Goal: Information Seeking & Learning: Find contact information

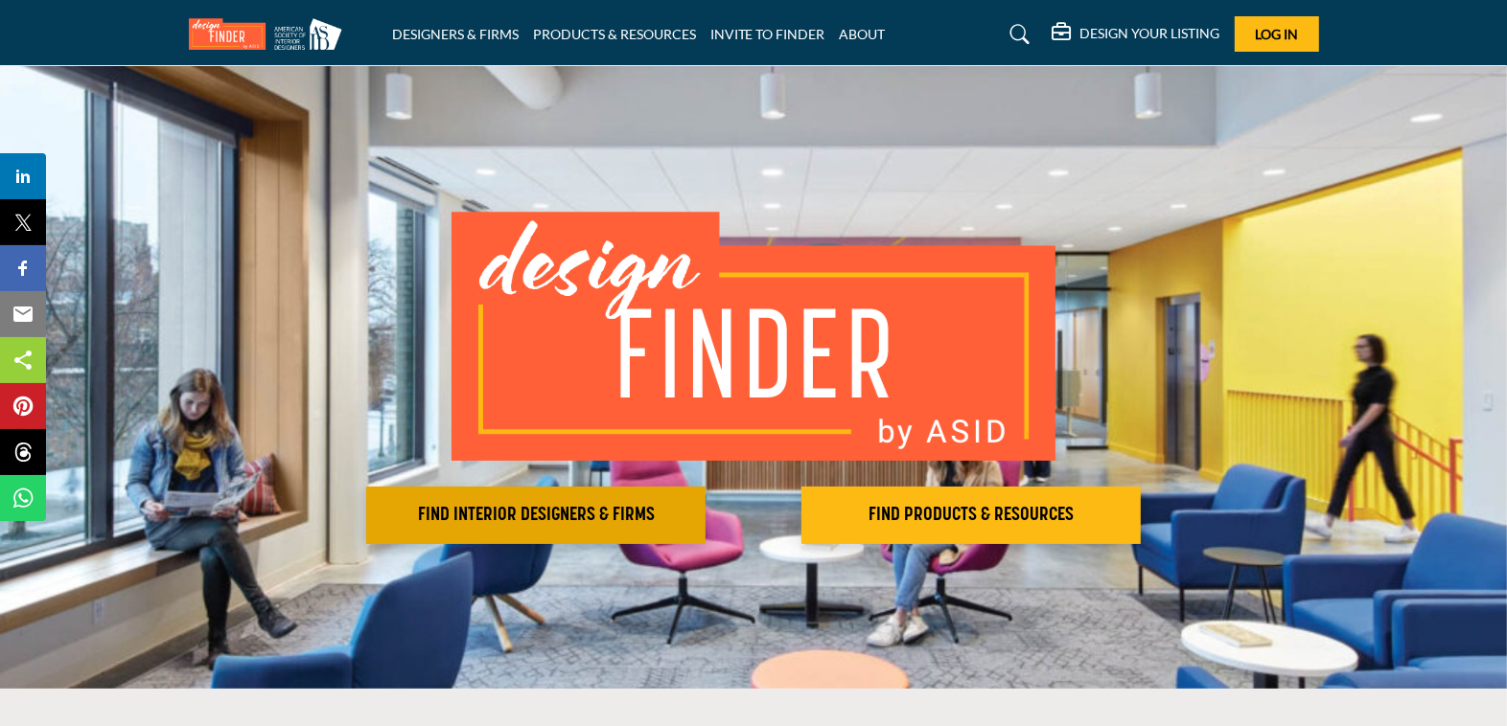
click at [525, 508] on h2 "FIND INTERIOR DESIGNERS & FIRMS" at bounding box center [536, 515] width 328 height 23
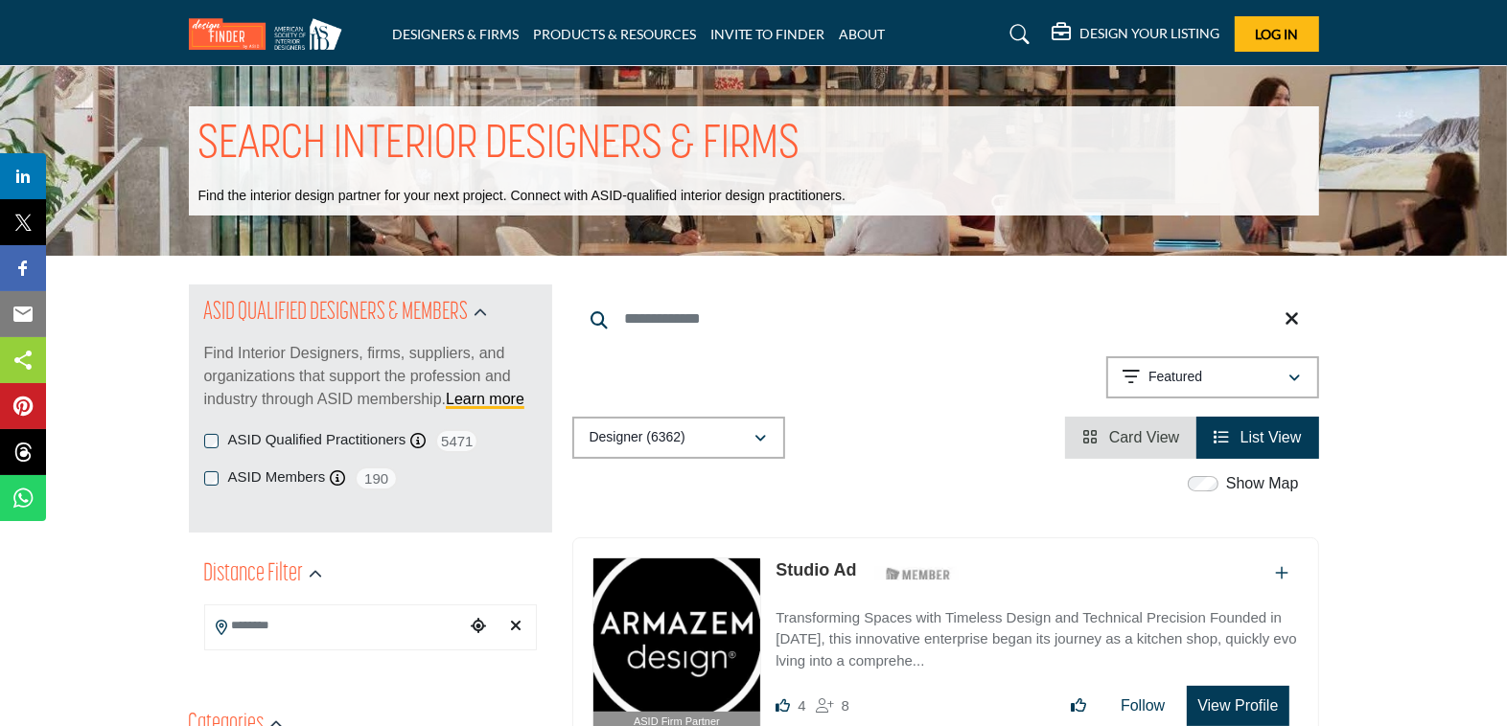
click at [721, 334] on input "Search Keyword" at bounding box center [945, 319] width 747 height 46
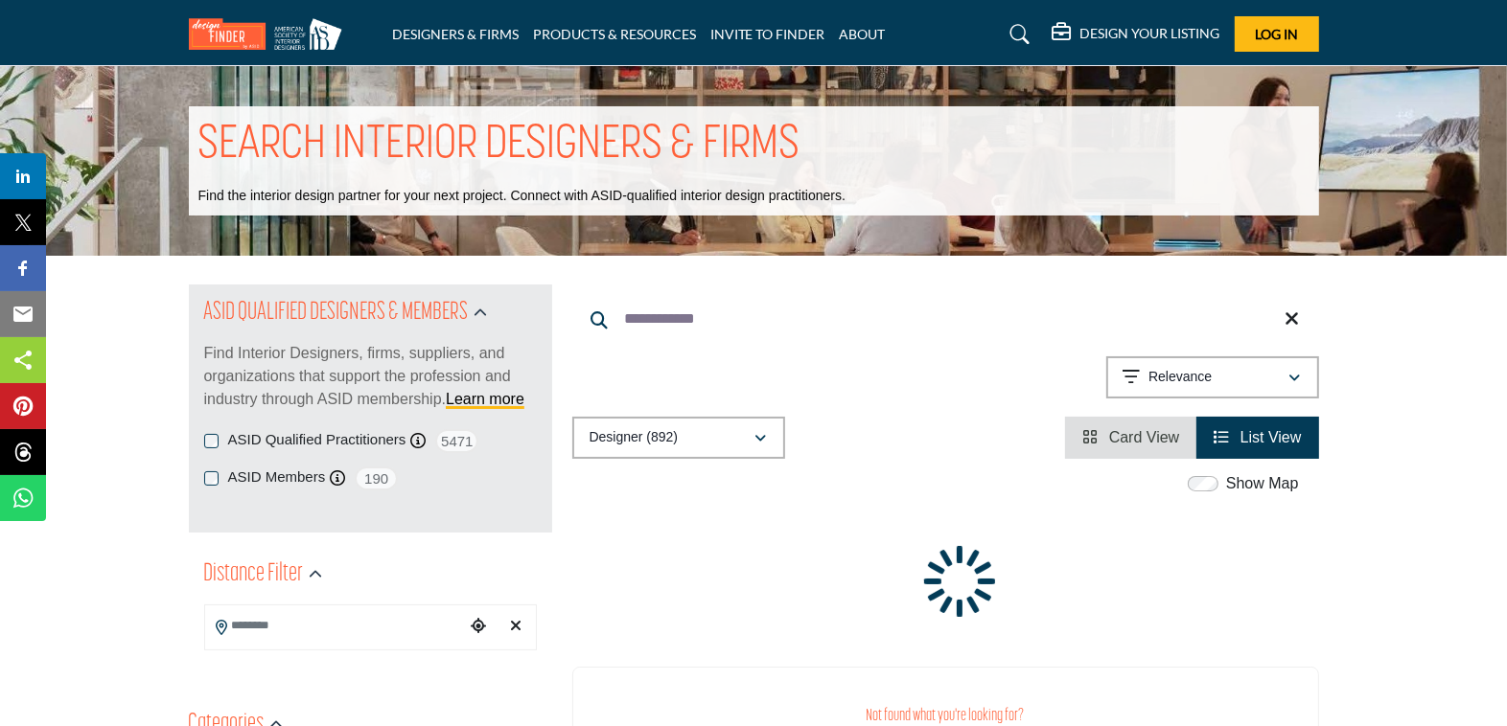
type input "**********"
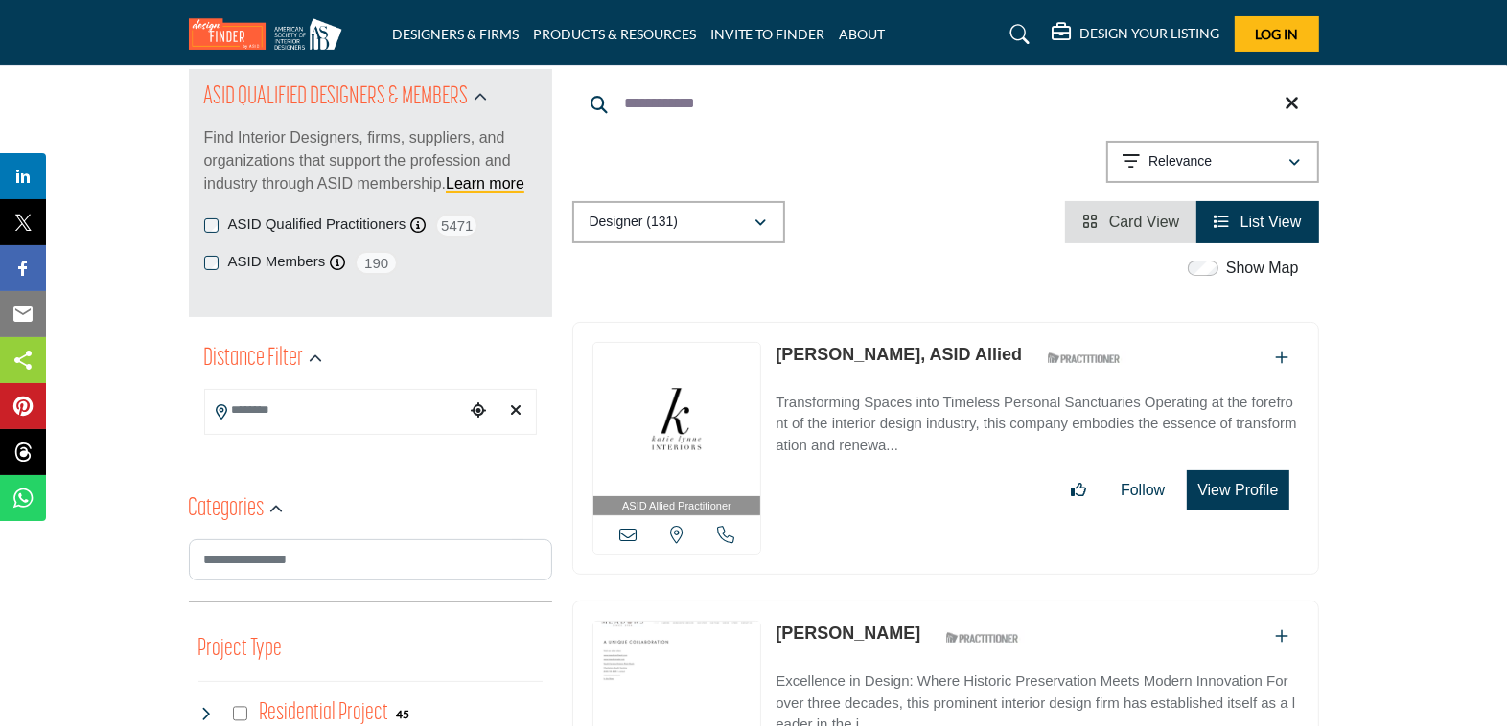
scroll to position [218, 0]
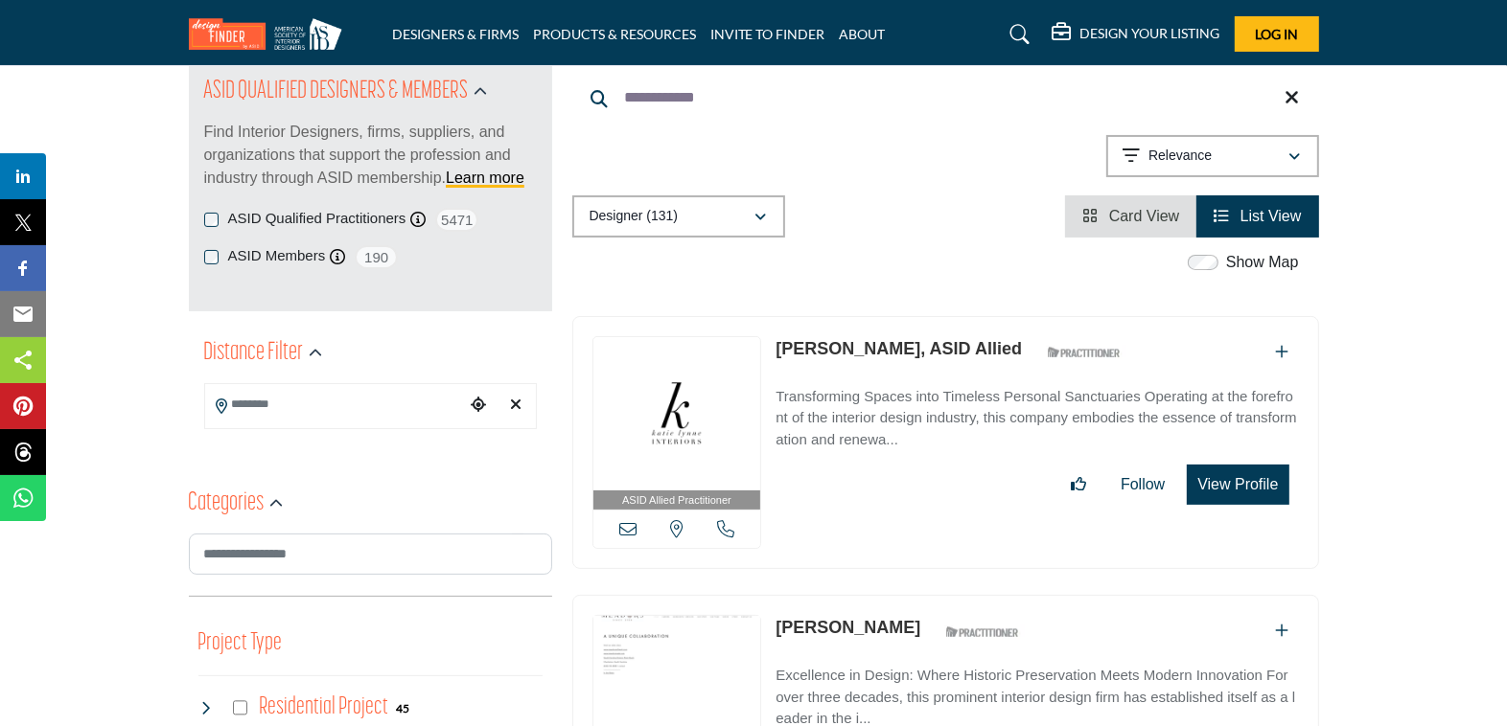
click at [1246, 474] on button "View Profile" at bounding box center [1238, 485] width 102 height 40
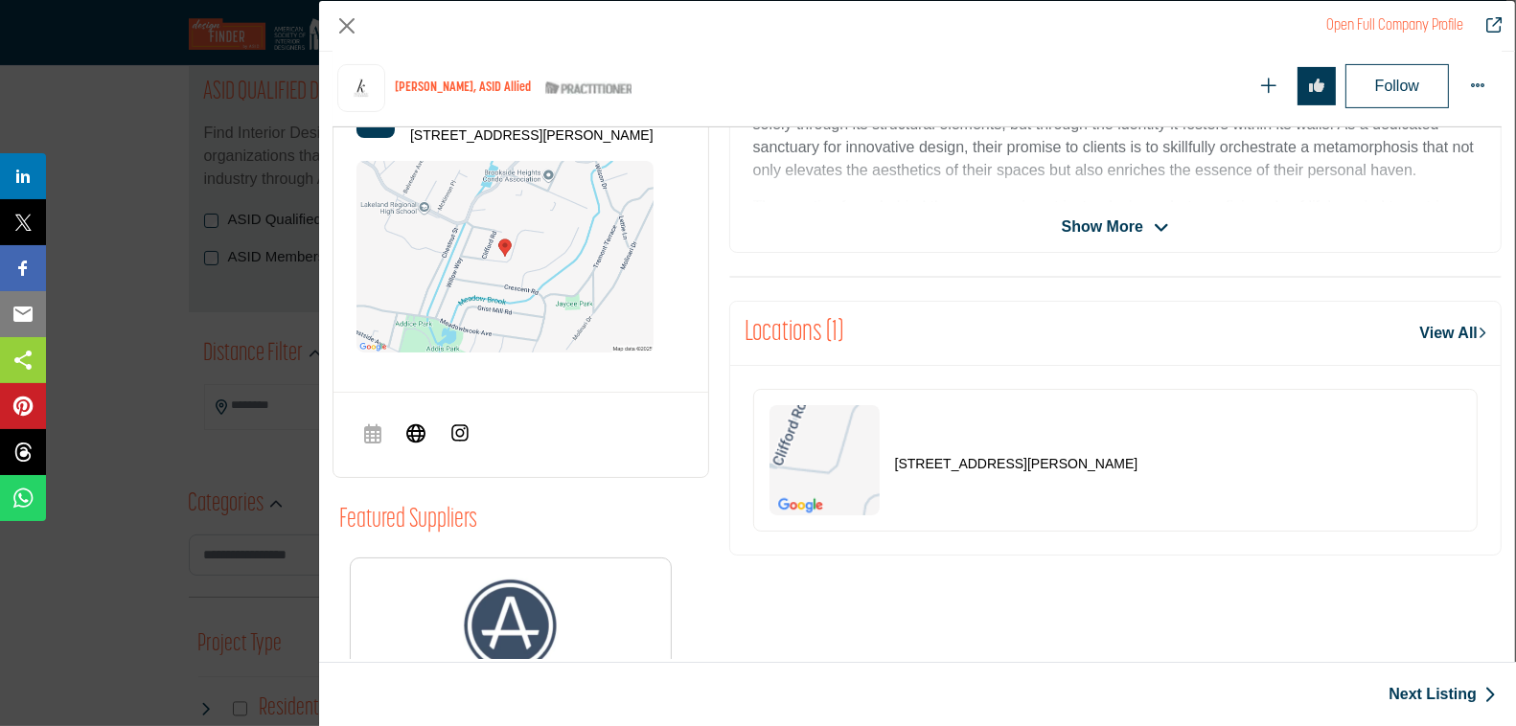
scroll to position [603, 0]
click at [419, 432] on icon "Company Data Modal" at bounding box center [415, 434] width 19 height 23
drag, startPoint x: 974, startPoint y: 459, endPoint x: 1038, endPoint y: 506, distance: 79.6
click at [1044, 459] on p "19 Elinora Dr, 07465-1608, USA" at bounding box center [1016, 466] width 243 height 19
copy p "07465-1608"
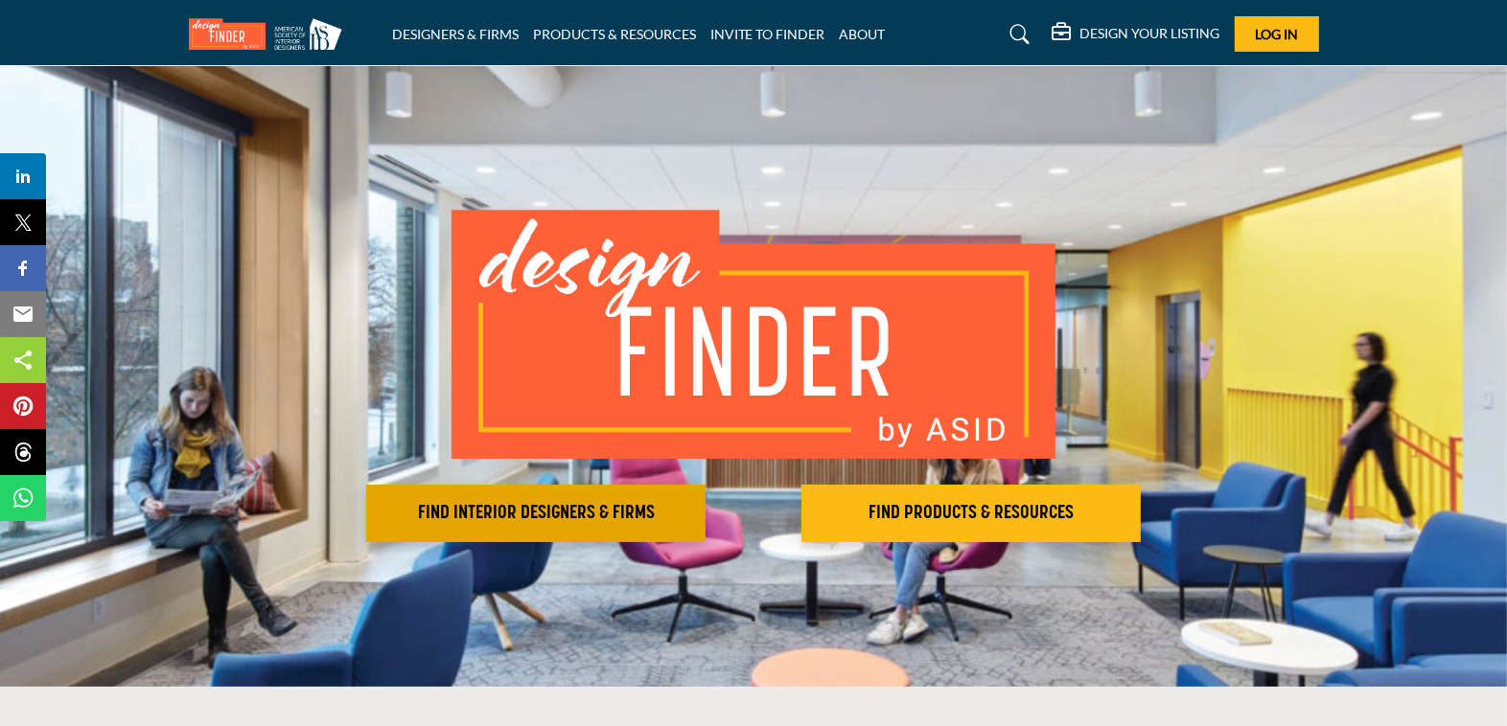
click at [549, 507] on h2 "FIND INTERIOR DESIGNERS & FIRMS" at bounding box center [536, 513] width 328 height 23
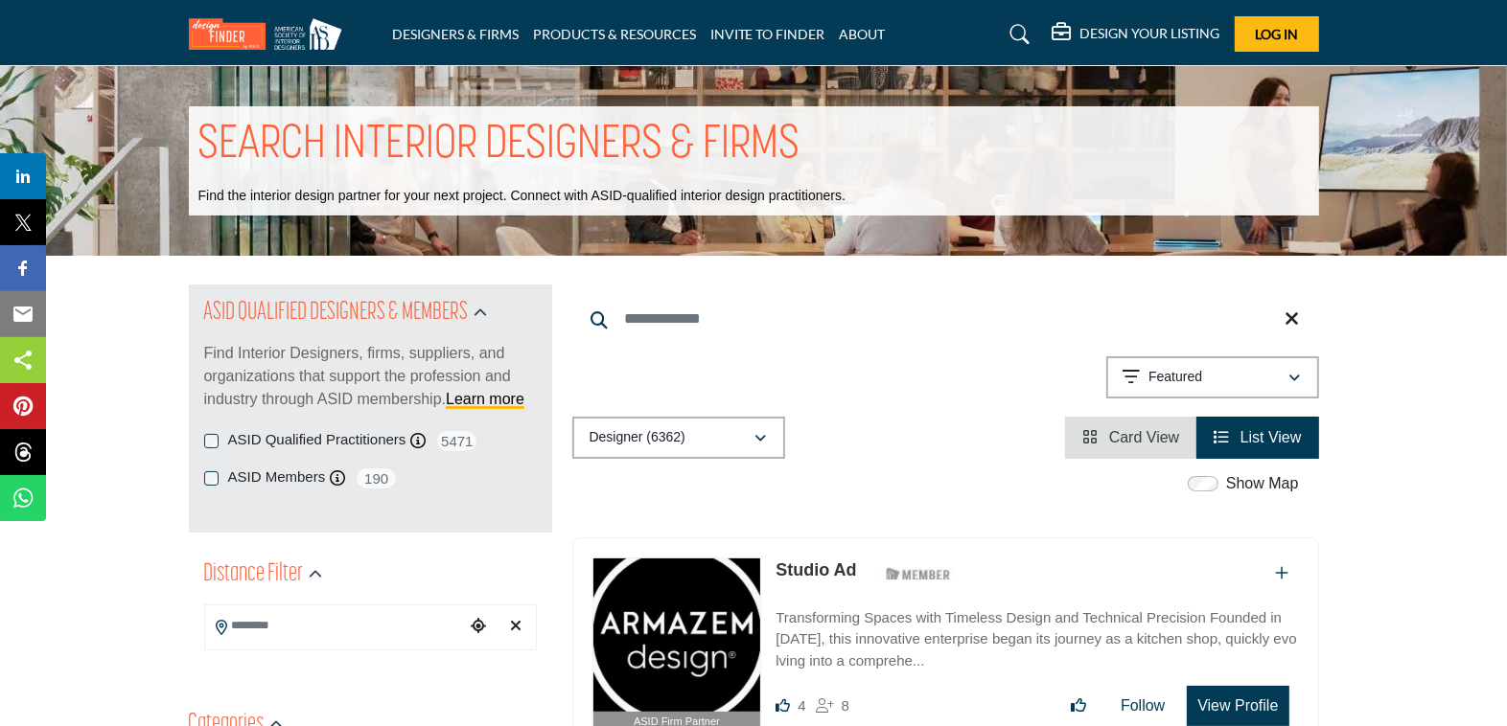
click at [769, 317] on input "Search Keyword" at bounding box center [945, 319] width 747 height 46
type input "**********"
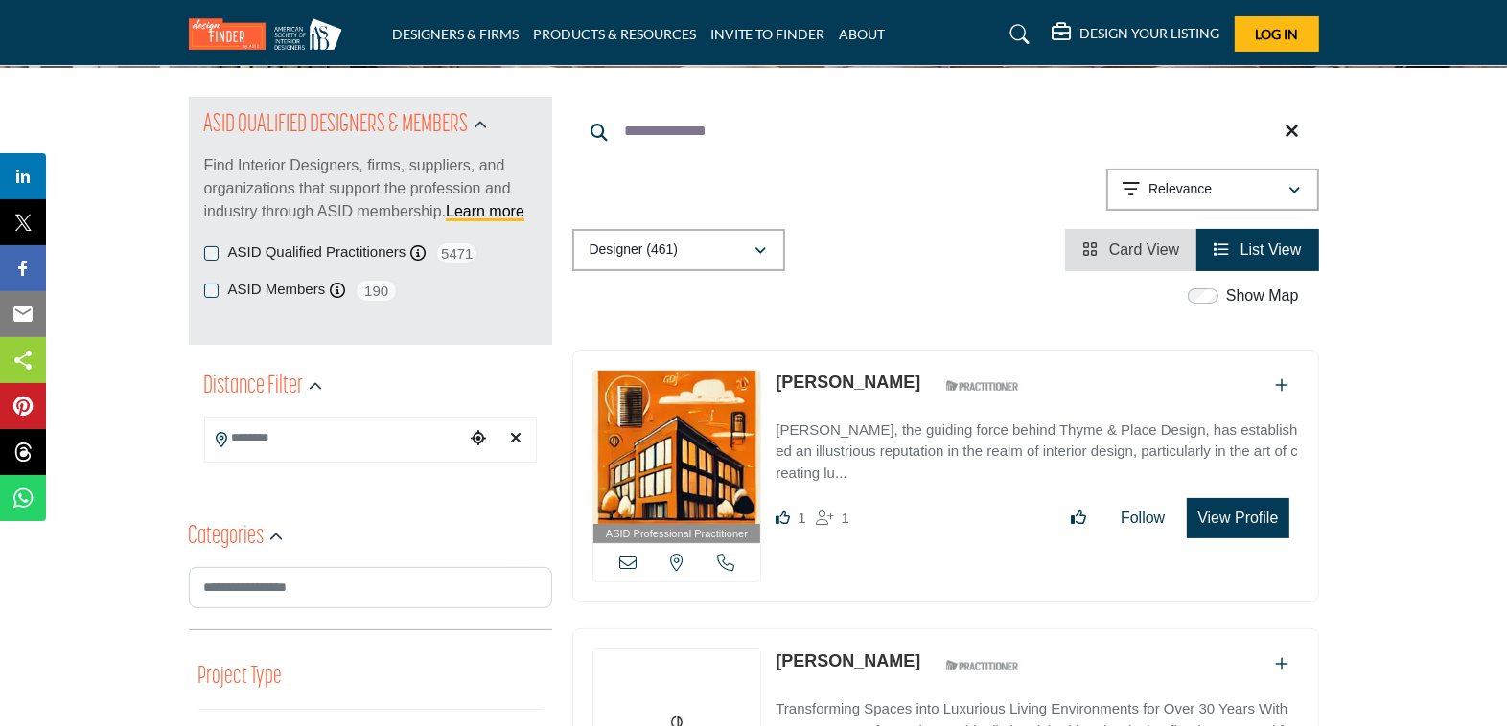
scroll to position [205, 0]
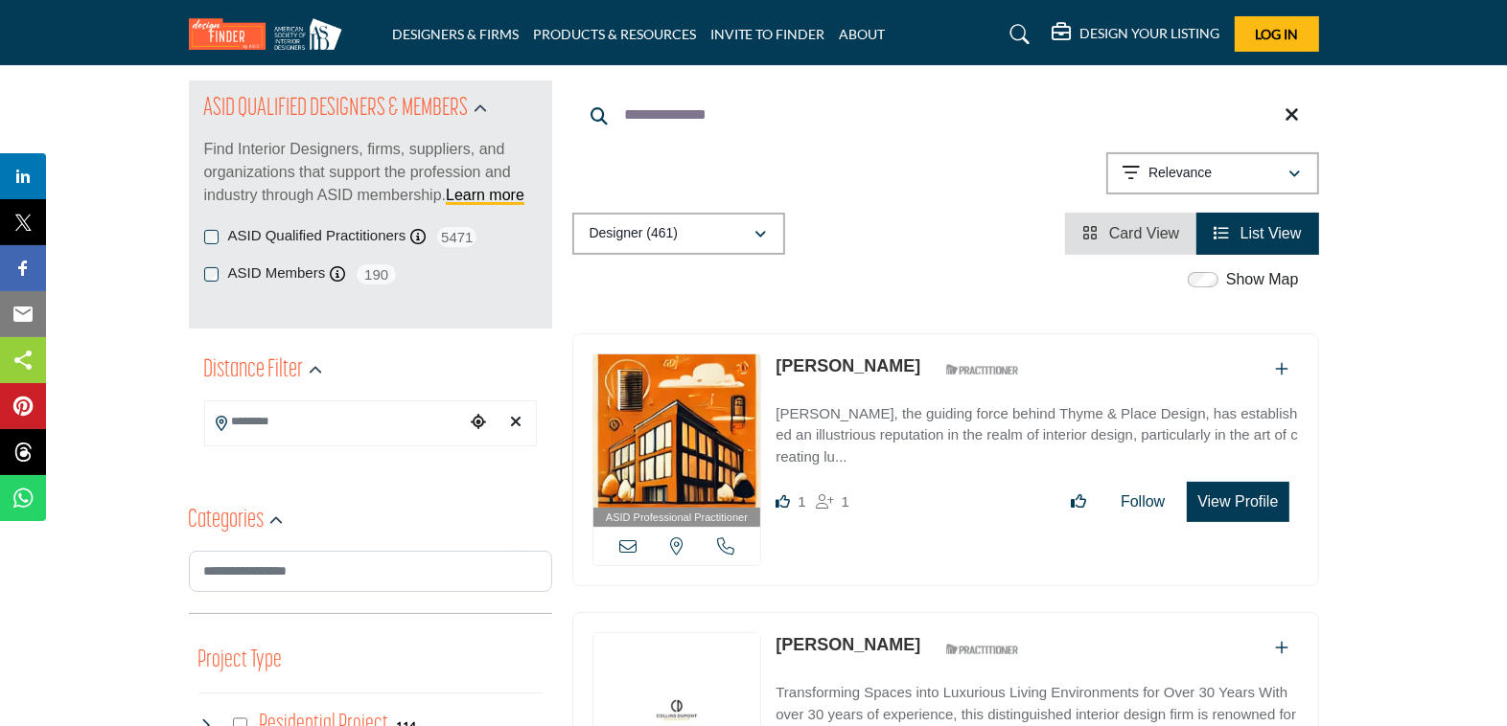
click at [1241, 501] on button "View Profile" at bounding box center [1238, 502] width 102 height 40
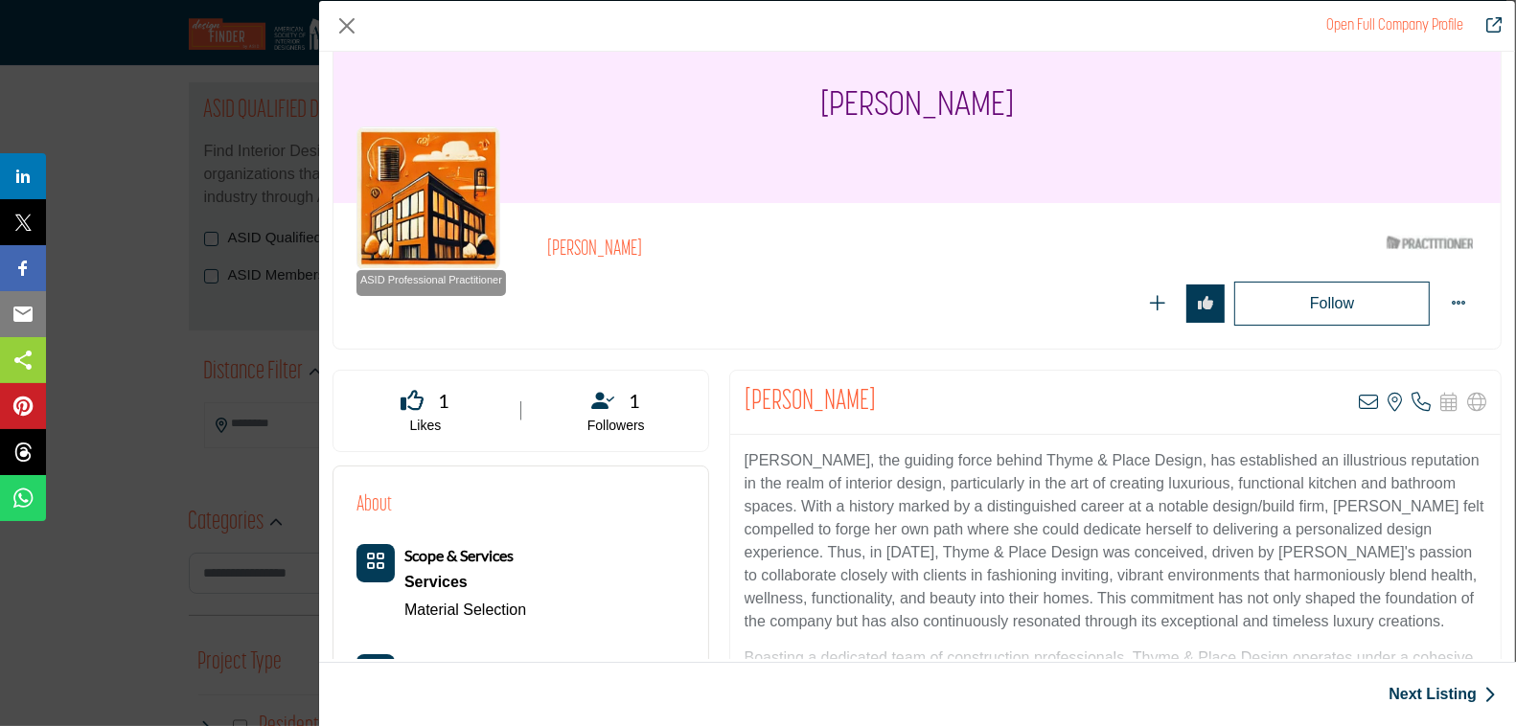
scroll to position [0, 0]
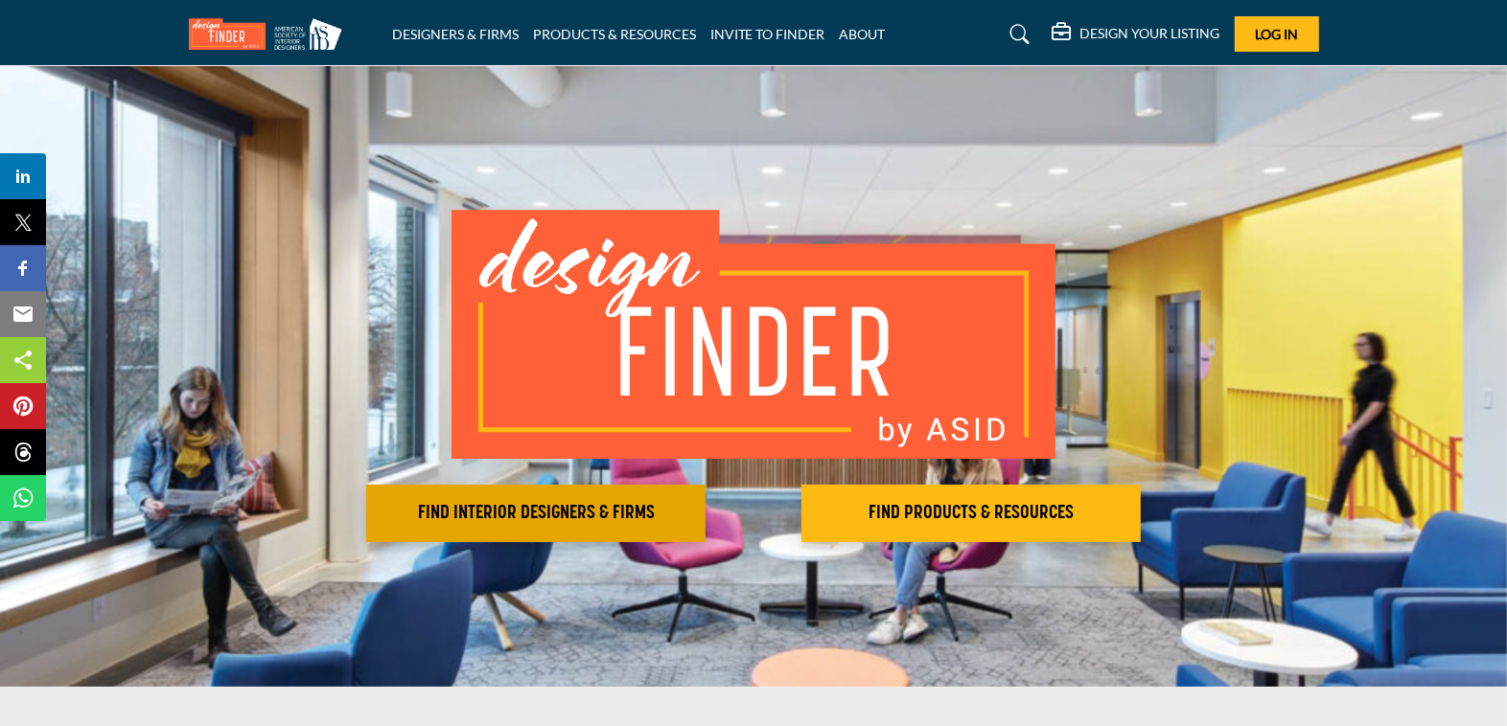
click at [519, 523] on h2 "FIND INTERIOR DESIGNERS & FIRMS" at bounding box center [536, 513] width 328 height 23
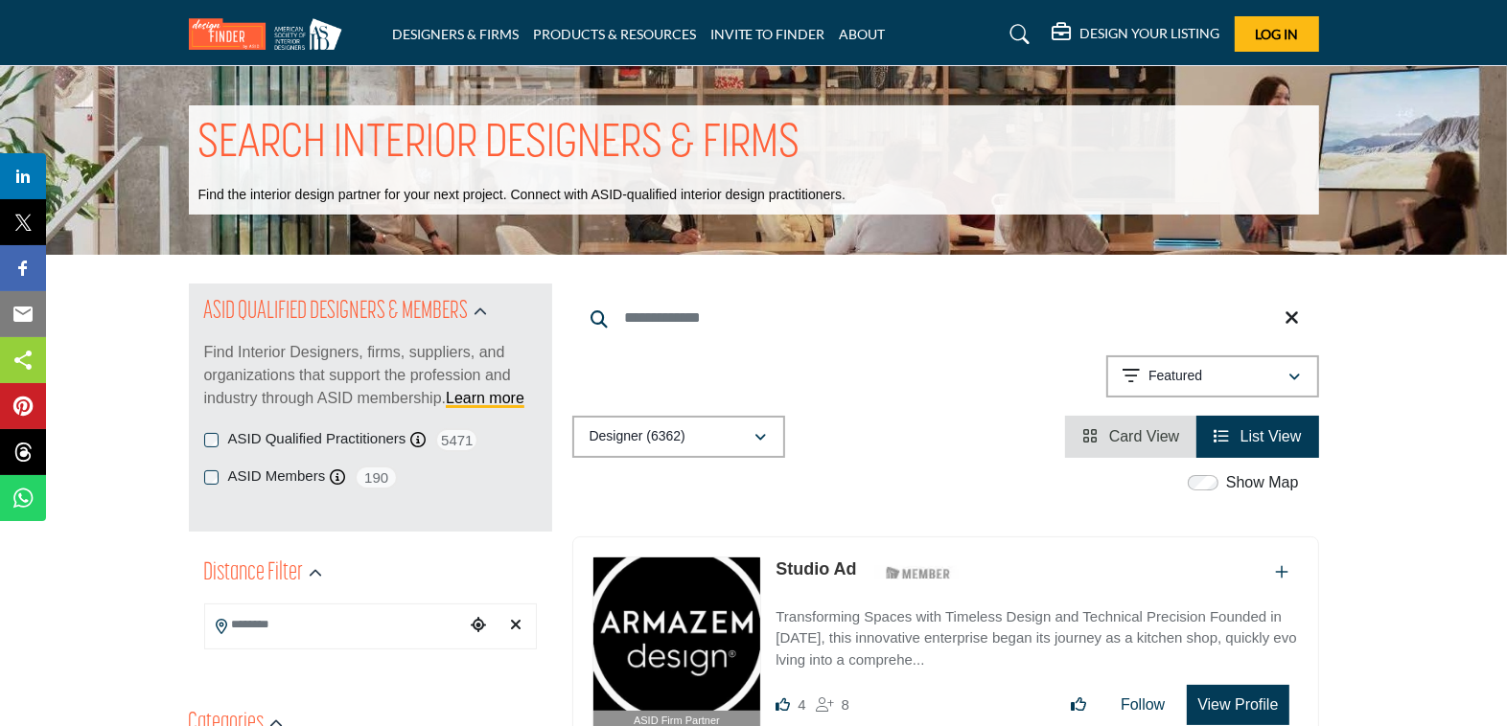
drag, startPoint x: 751, startPoint y: 301, endPoint x: 742, endPoint y: 318, distance: 19.7
click at [749, 303] on input "Search Keyword" at bounding box center [945, 318] width 747 height 46
click at [741, 324] on input "Search Keyword" at bounding box center [945, 318] width 747 height 46
type input "**********"
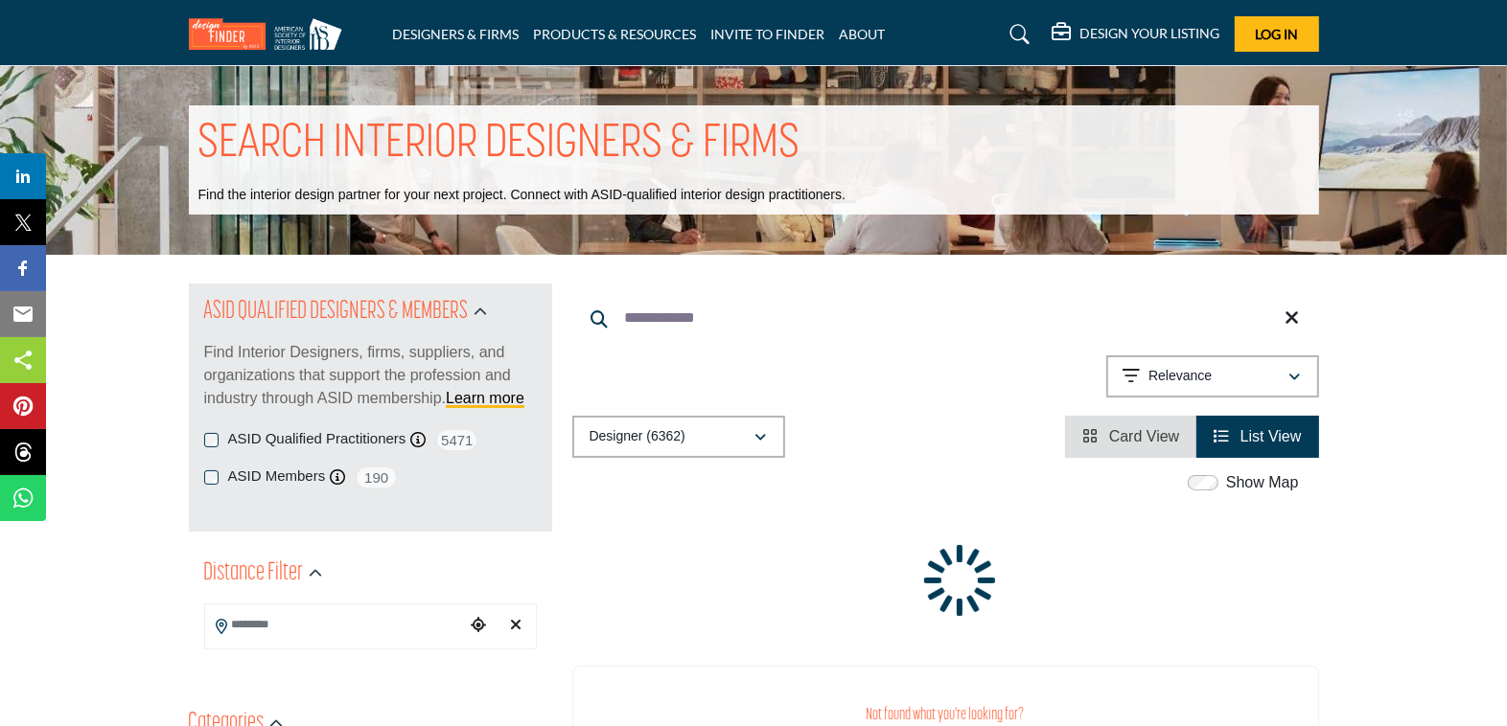
scroll to position [4, 0]
